Goal: Task Accomplishment & Management: Manage account settings

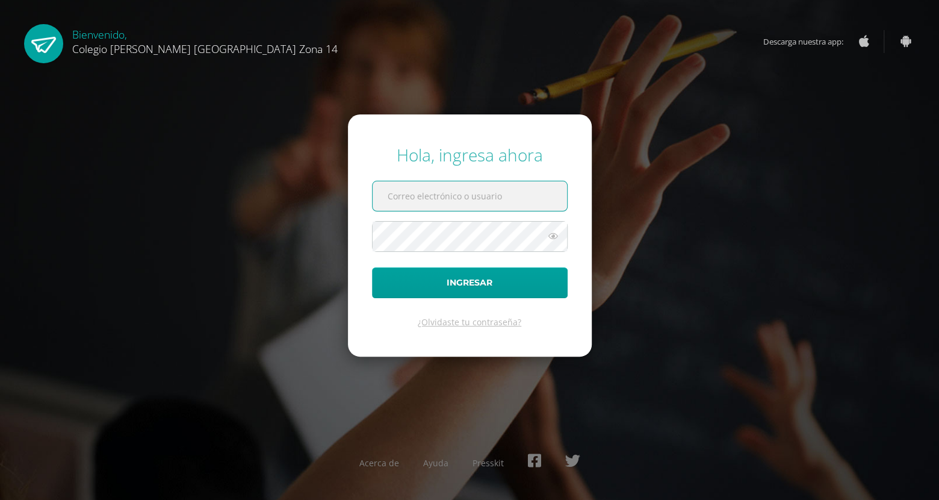
paste input "[EMAIL_ADDRESS][DOMAIN_NAME]"
type input "[EMAIL_ADDRESS][DOMAIN_NAME]"
click at [549, 230] on icon at bounding box center [554, 236] width 16 height 14
click at [372, 267] on button "Ingresar" at bounding box center [470, 282] width 196 height 31
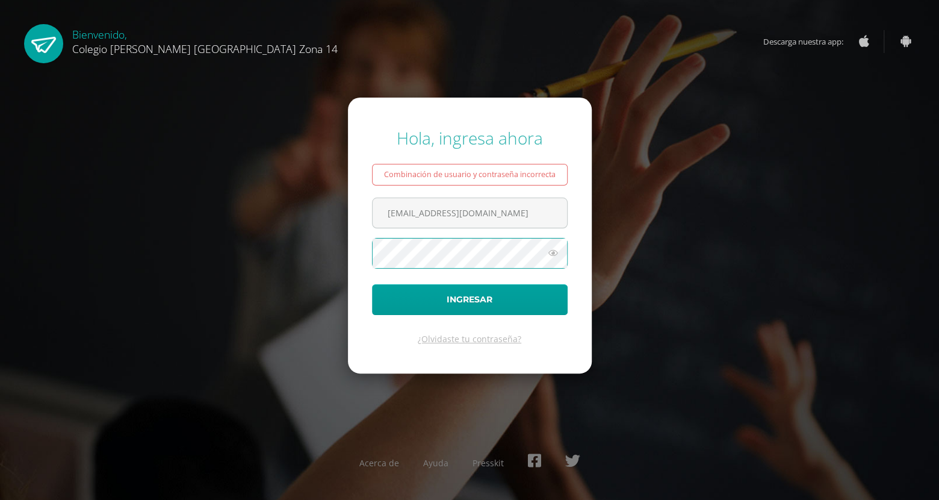
click at [372, 284] on button "Ingresar" at bounding box center [470, 299] width 196 height 31
click at [602, 184] on div "Hola, ingresa ahora Combinación de usuario y contraseña incorrecta dgonzalez14@…" at bounding box center [469, 250] width 777 height 266
click at [550, 256] on icon at bounding box center [554, 253] width 16 height 14
click at [372, 284] on button "Ingresar" at bounding box center [470, 299] width 196 height 31
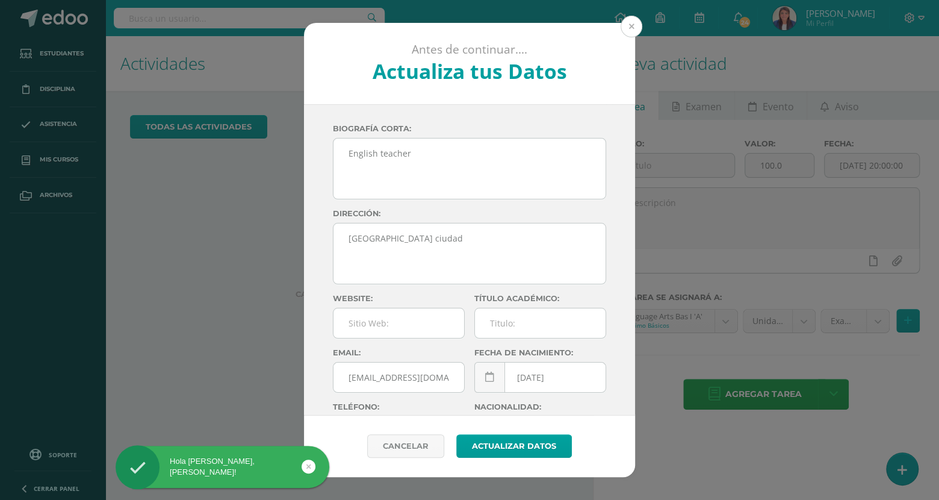
click at [629, 25] on button at bounding box center [632, 27] width 22 height 22
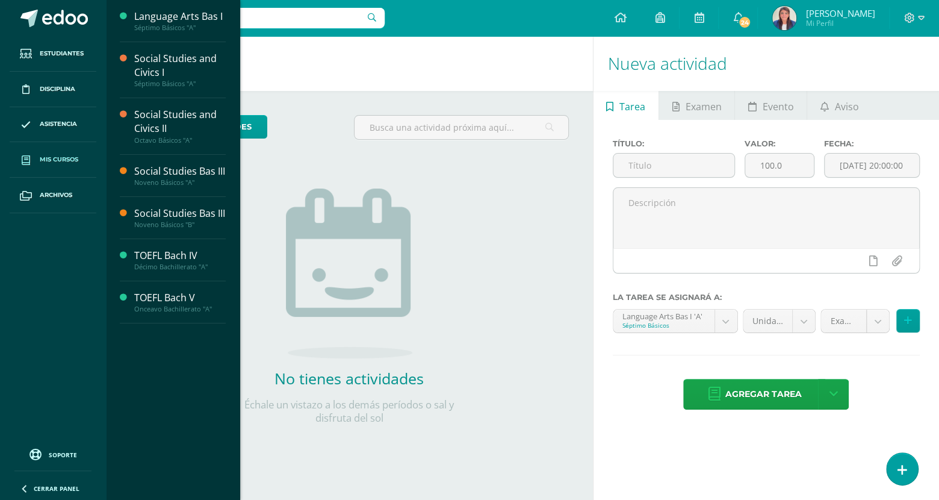
click at [61, 169] on link "Mis cursos" at bounding box center [53, 160] width 87 height 36
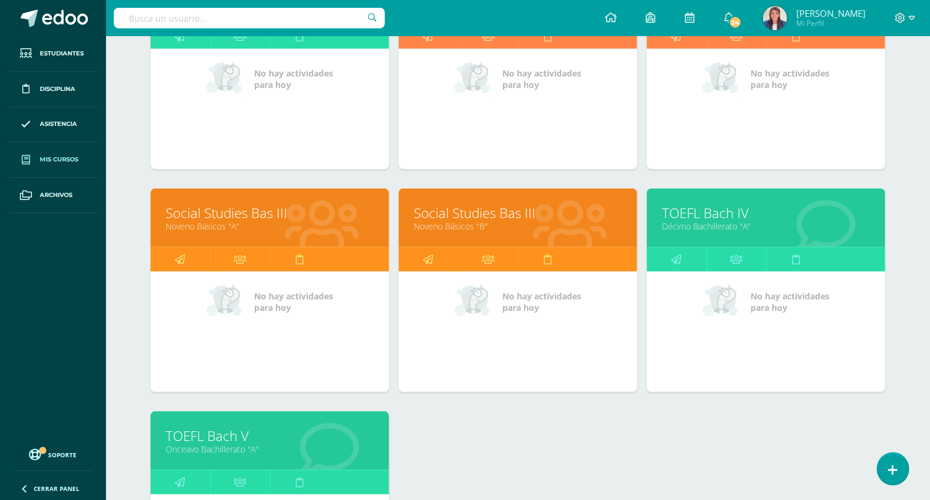
scroll to position [254, 0]
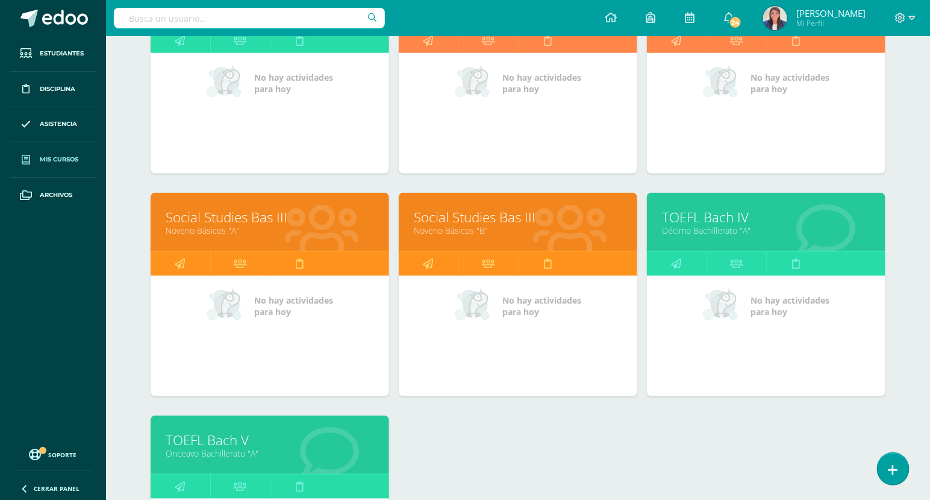
click at [709, 222] on link "TOEFL Bach IV" at bounding box center [766, 217] width 208 height 19
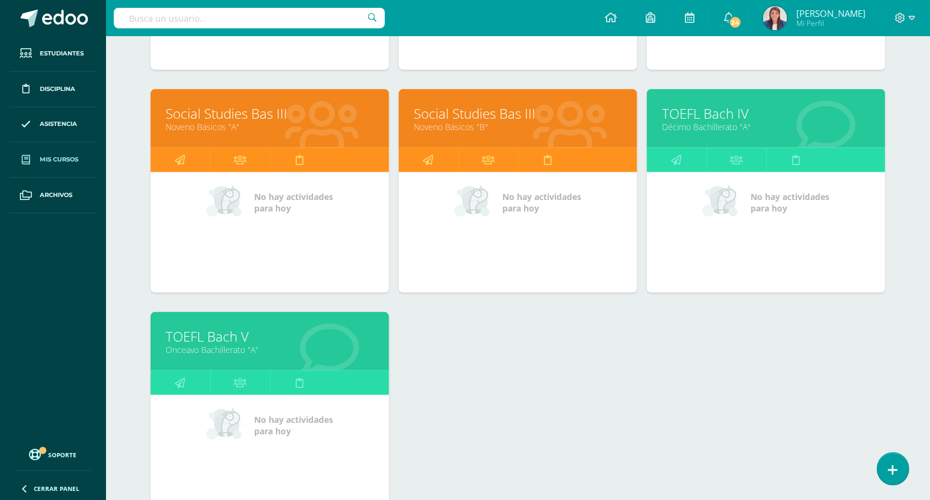
scroll to position [364, 0]
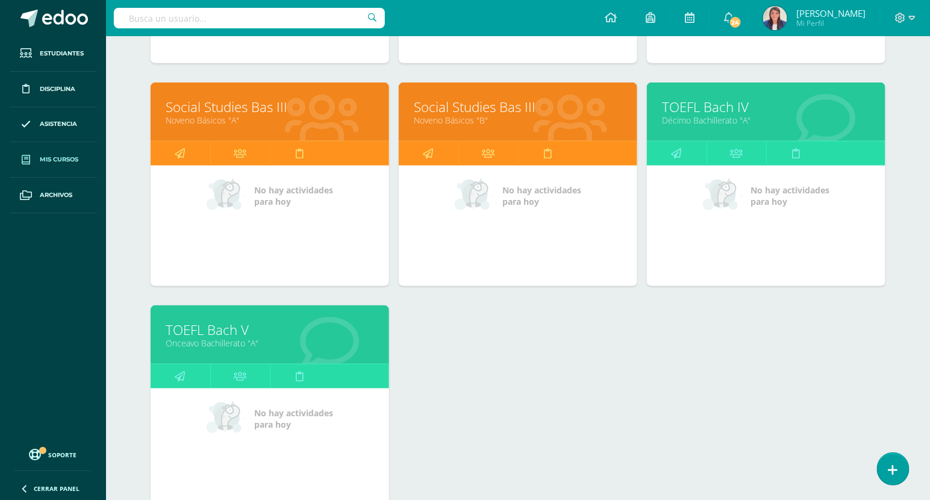
click at [220, 333] on link "TOEFL Bach V" at bounding box center [270, 329] width 208 height 19
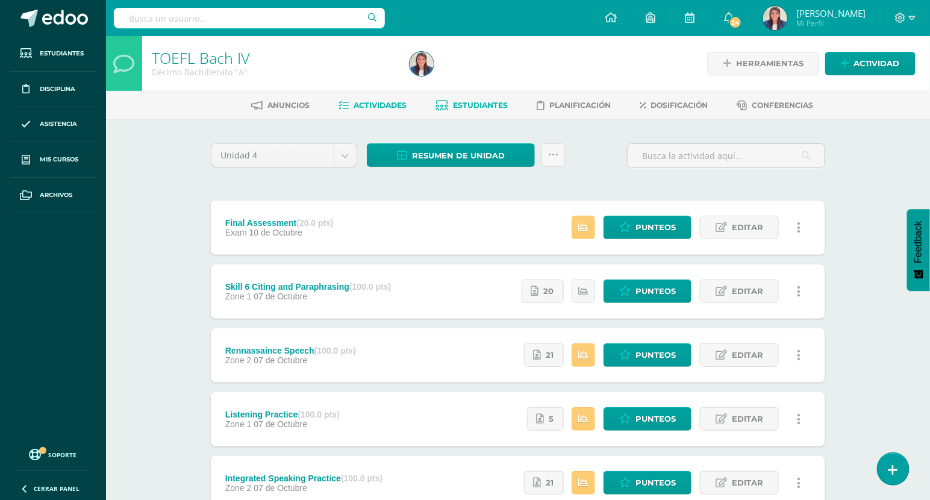
click at [485, 105] on span "Estudiantes" at bounding box center [480, 105] width 55 height 9
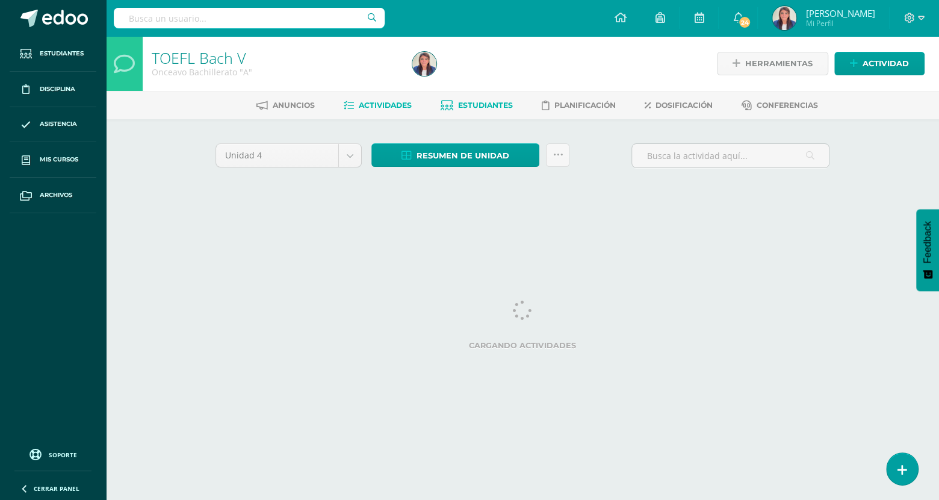
click at [485, 105] on span "Estudiantes" at bounding box center [485, 105] width 55 height 9
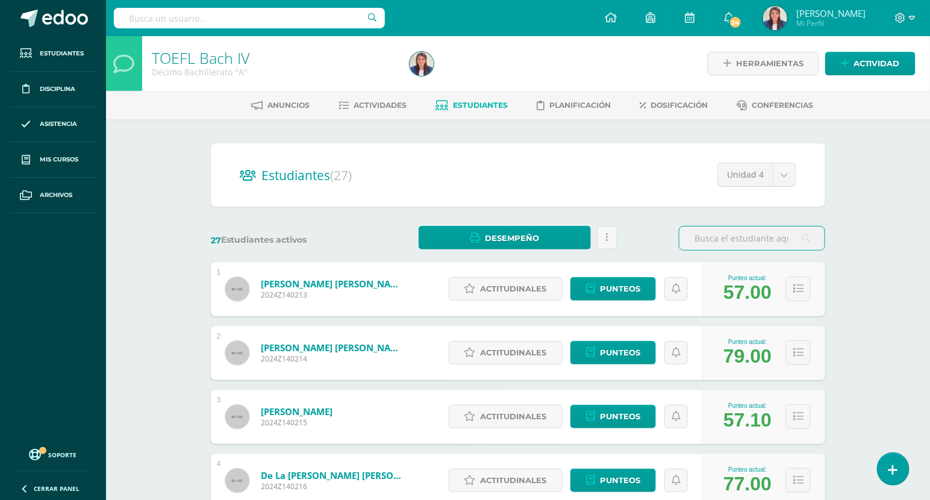
click at [337, 42] on div "TOEFL Bach IV Décimo Bachillerato "A"" at bounding box center [273, 63] width 263 height 55
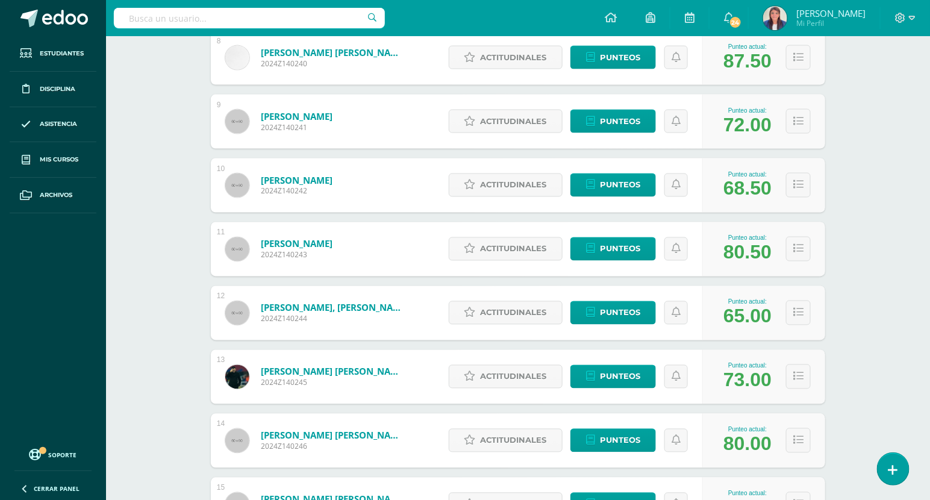
scroll to position [679, 0]
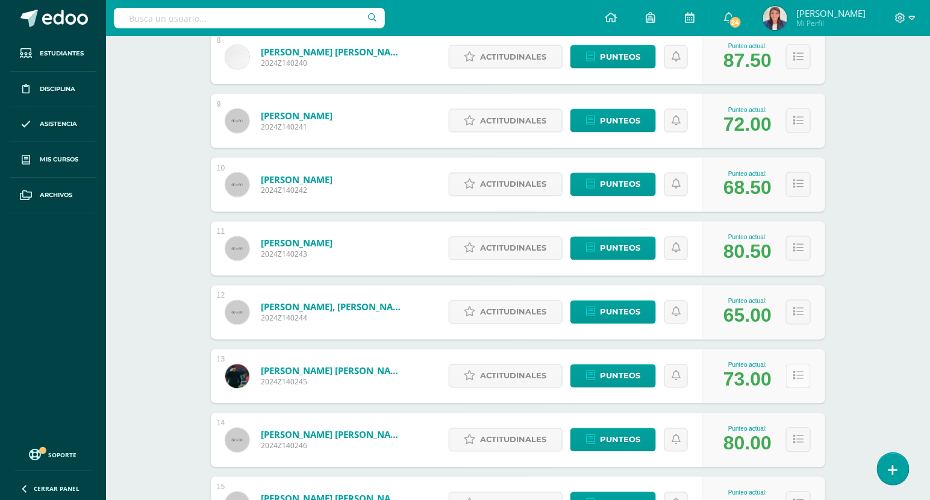
click at [797, 368] on button at bounding box center [798, 376] width 25 height 25
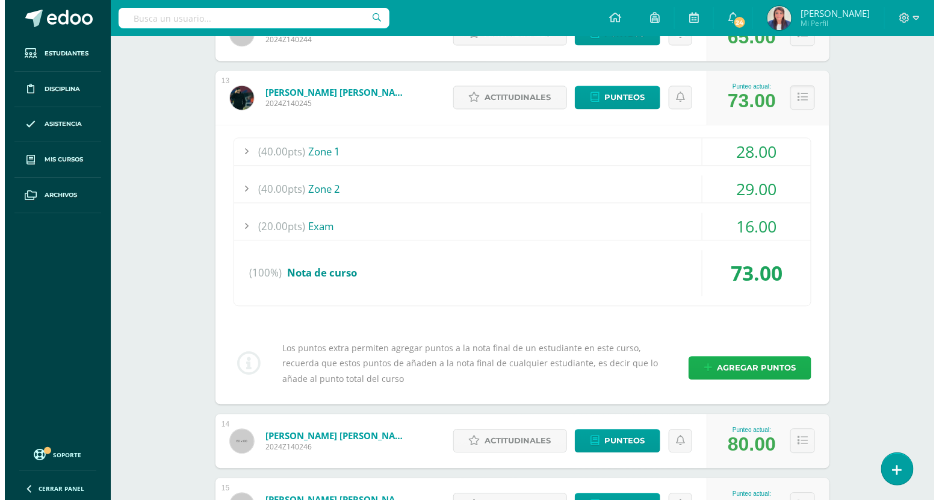
scroll to position [966, 0]
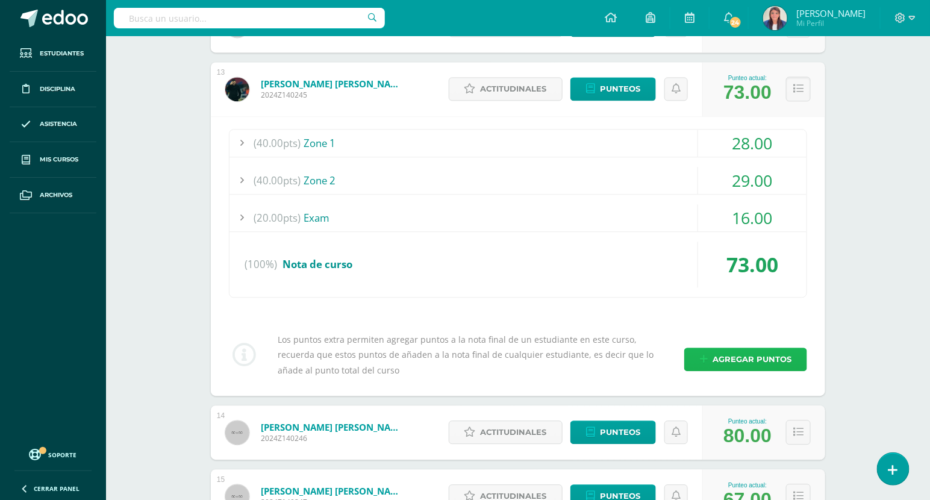
click at [742, 359] on span "Agregar puntos" at bounding box center [751, 359] width 79 height 22
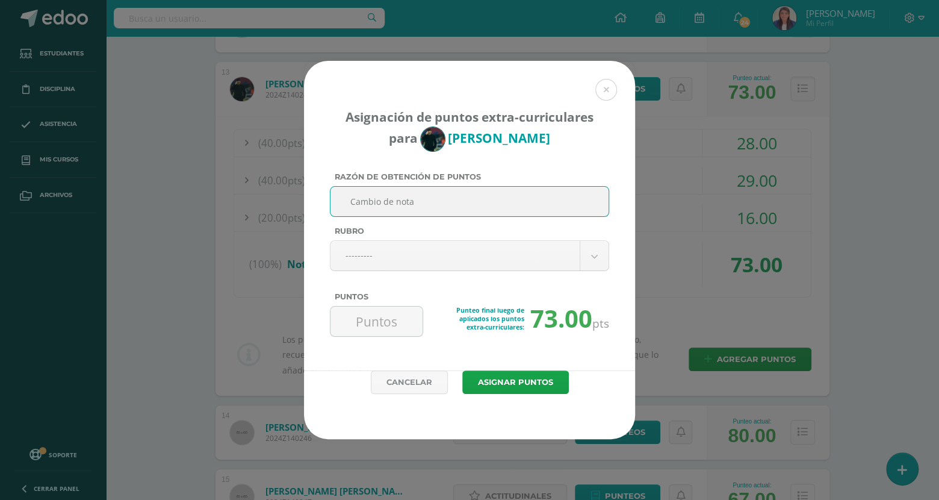
type input "Cambio de nota"
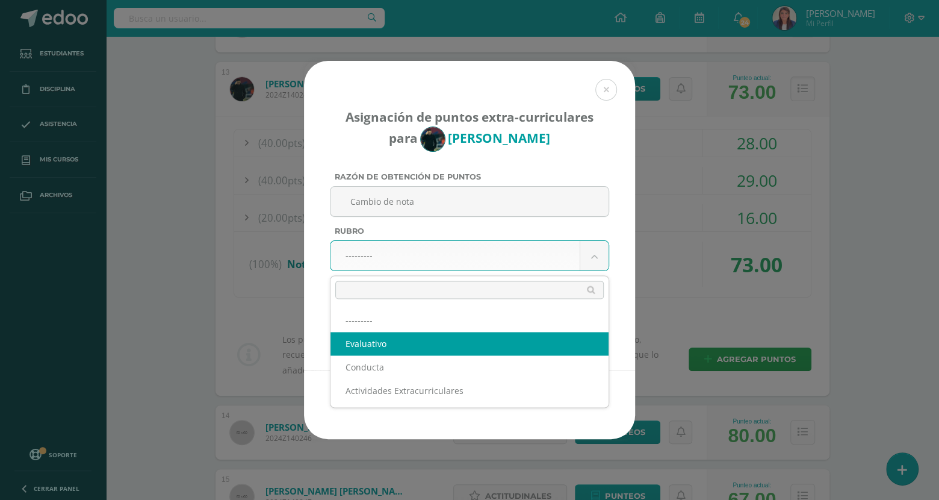
select select "1"
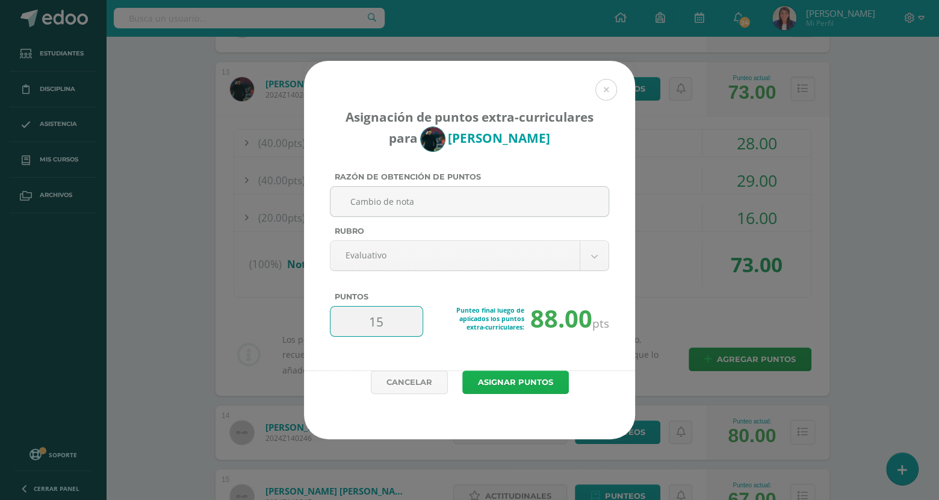
type input "15"
click at [505, 381] on button "Asignar puntos" at bounding box center [515, 381] width 107 height 23
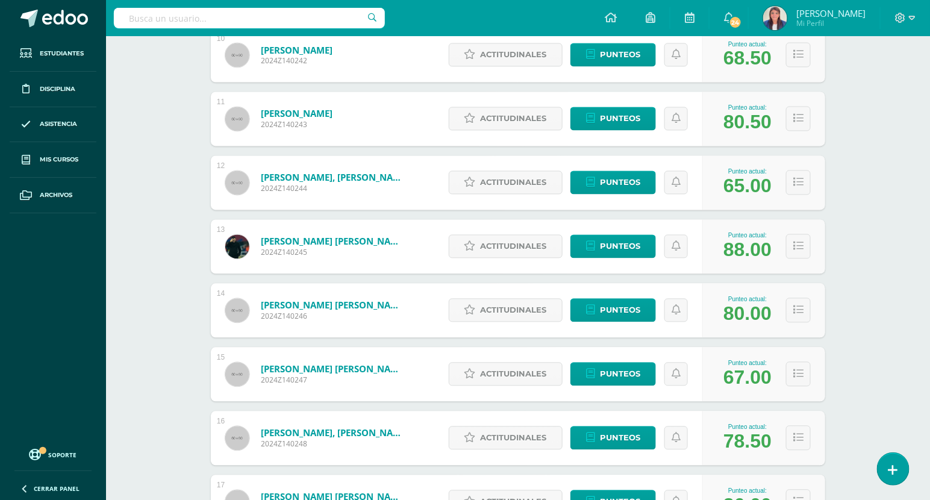
scroll to position [812, 0]
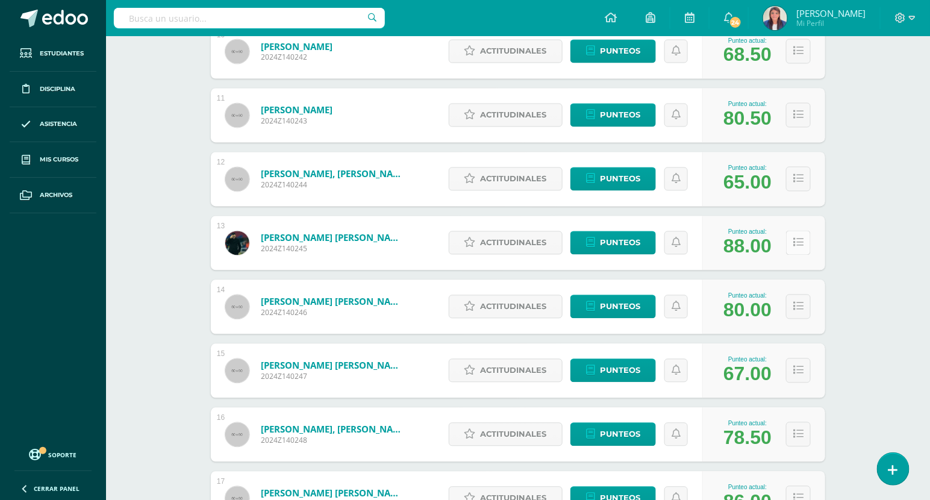
click at [803, 242] on icon at bounding box center [798, 243] width 10 height 10
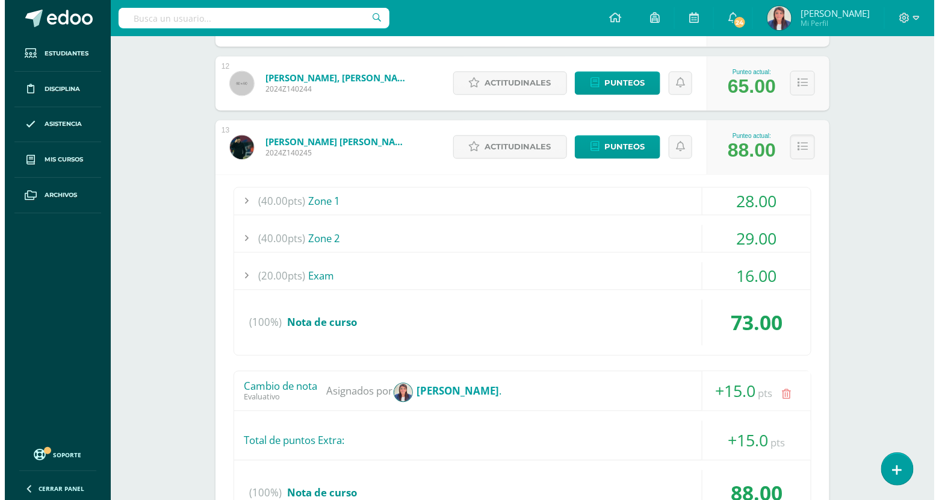
scroll to position [909, 0]
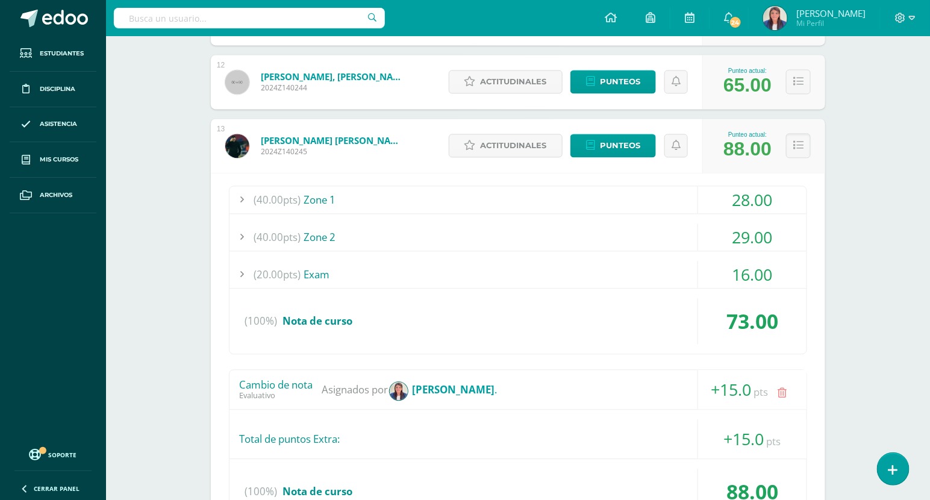
click at [781, 391] on icon at bounding box center [781, 393] width 9 height 10
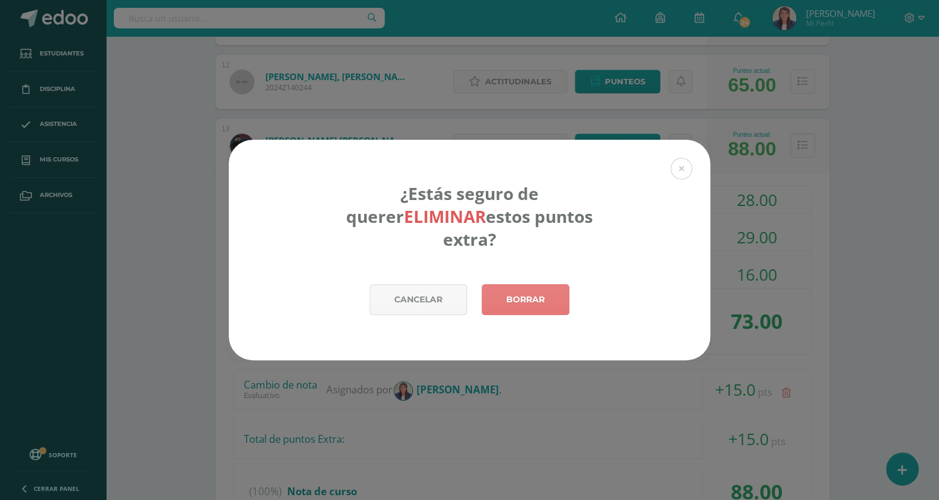
click at [521, 297] on link "Borrar" at bounding box center [526, 299] width 88 height 31
